Goal: Navigation & Orientation: Find specific page/section

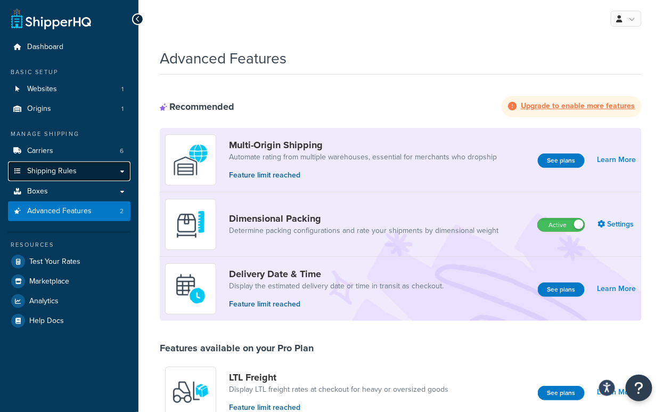
click at [93, 169] on link "Shipping Rules" at bounding box center [69, 171] width 123 height 20
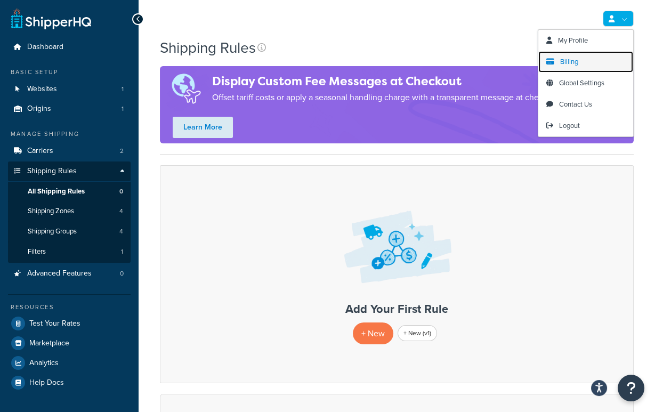
click at [568, 60] on span "Billing" at bounding box center [569, 61] width 18 height 10
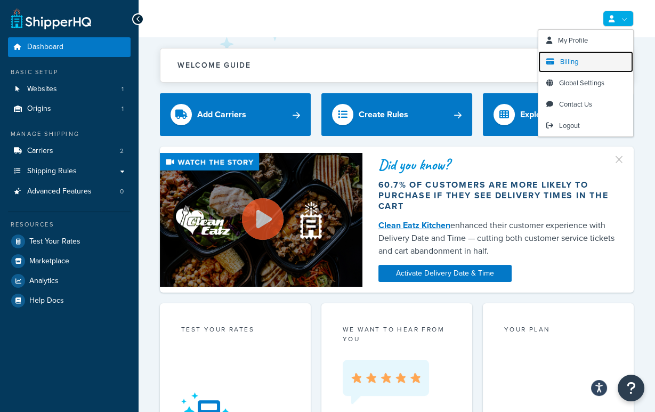
drag, startPoint x: 579, startPoint y: 60, endPoint x: 570, endPoint y: 60, distance: 9.1
click at [578, 60] on link "Billing" at bounding box center [585, 61] width 95 height 21
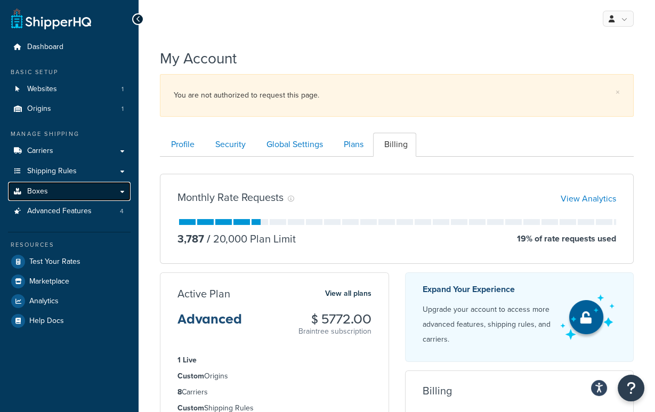
click at [86, 190] on link "Boxes" at bounding box center [69, 192] width 123 height 20
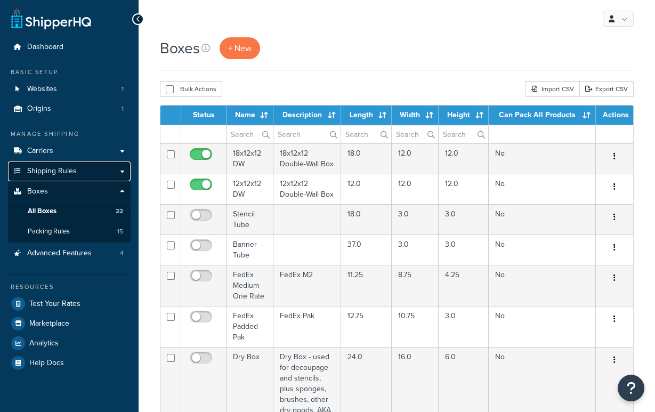
click at [80, 173] on link "Shipping Rules" at bounding box center [69, 171] width 123 height 20
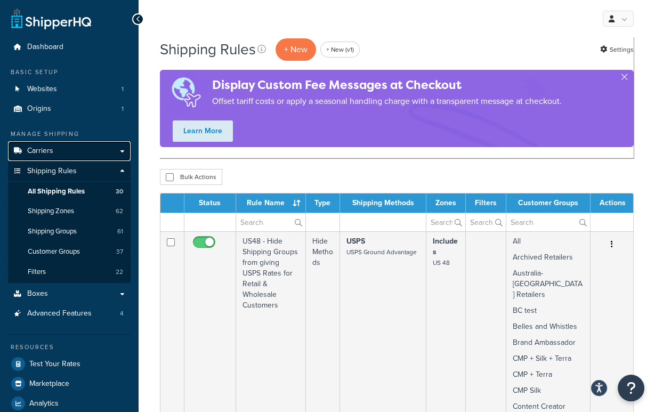
click at [79, 152] on link "Carriers" at bounding box center [69, 151] width 123 height 20
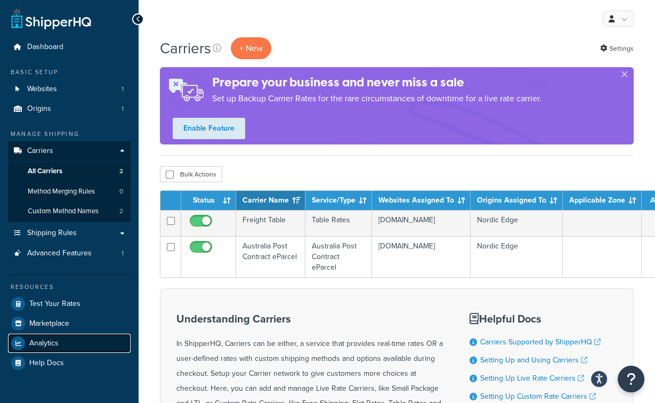
click at [42, 346] on span "Analytics" at bounding box center [43, 343] width 29 height 9
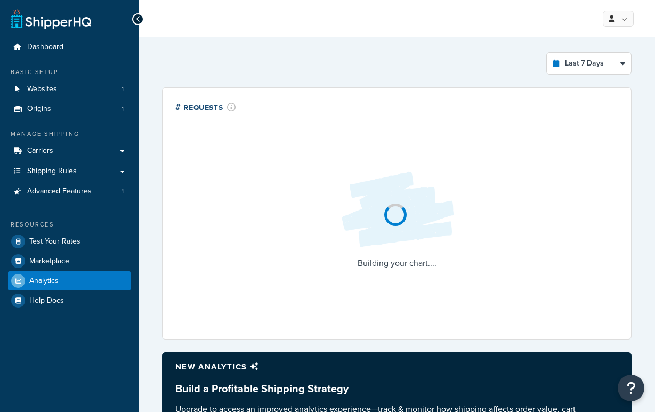
select select "last_7_days"
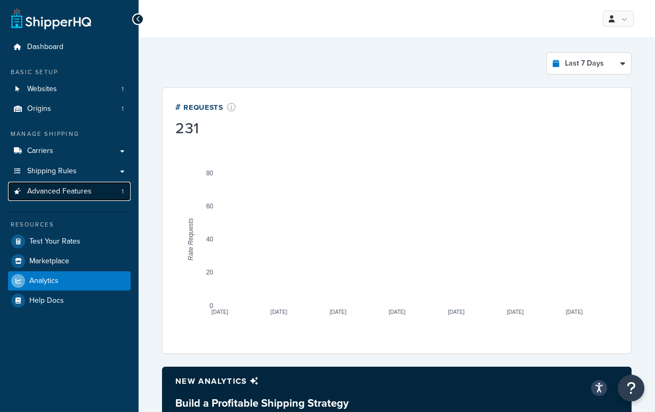
click at [76, 191] on span "Advanced Features" at bounding box center [59, 191] width 64 height 9
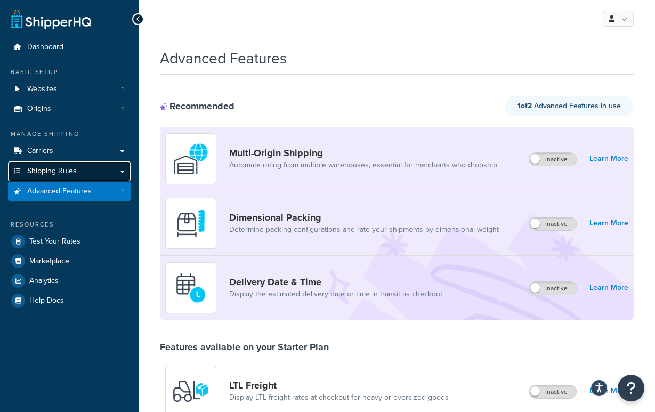
click at [67, 167] on span "Shipping Rules" at bounding box center [52, 171] width 50 height 9
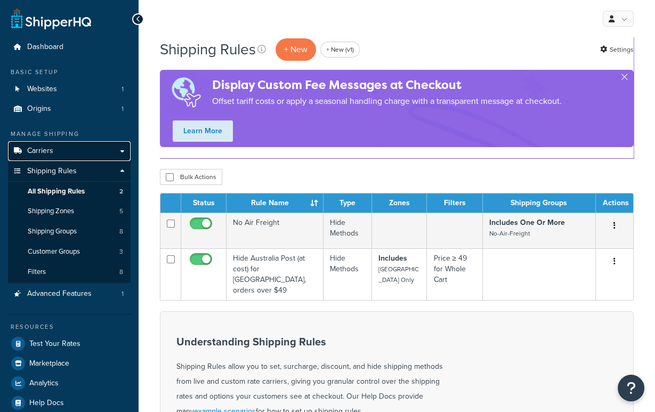
click at [68, 150] on link "Carriers" at bounding box center [69, 151] width 123 height 20
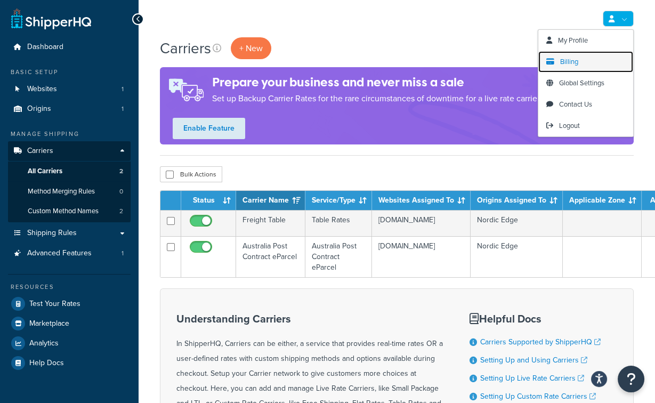
click at [563, 63] on span "Billing" at bounding box center [569, 61] width 18 height 10
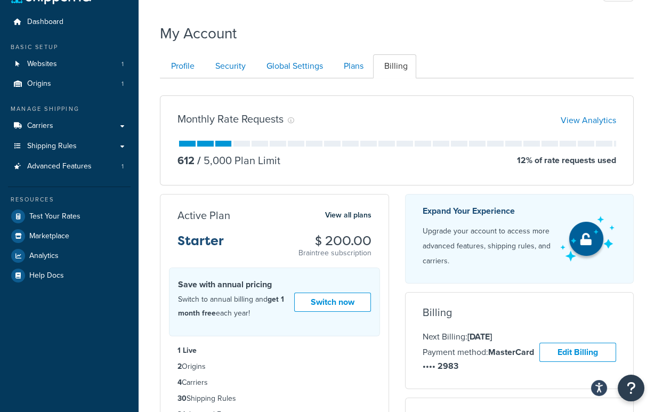
scroll to position [144, 0]
